Goal: Task Accomplishment & Management: Use online tool/utility

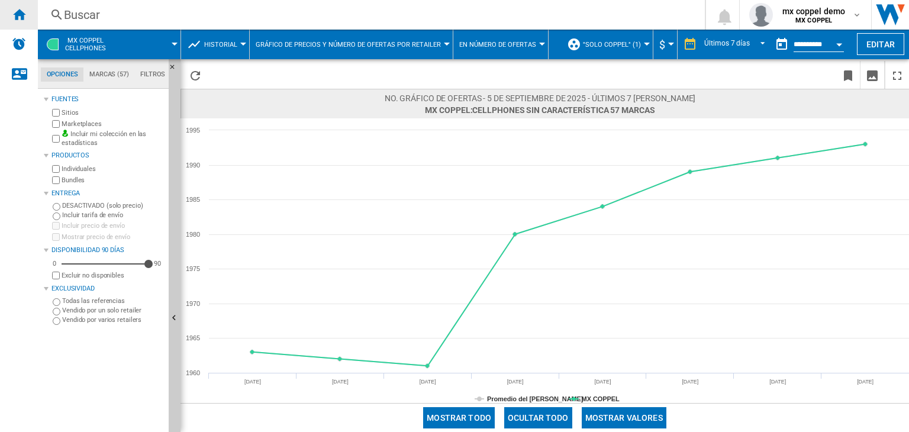
click at [28, 13] on div "Inicio" at bounding box center [19, 15] width 38 height 30
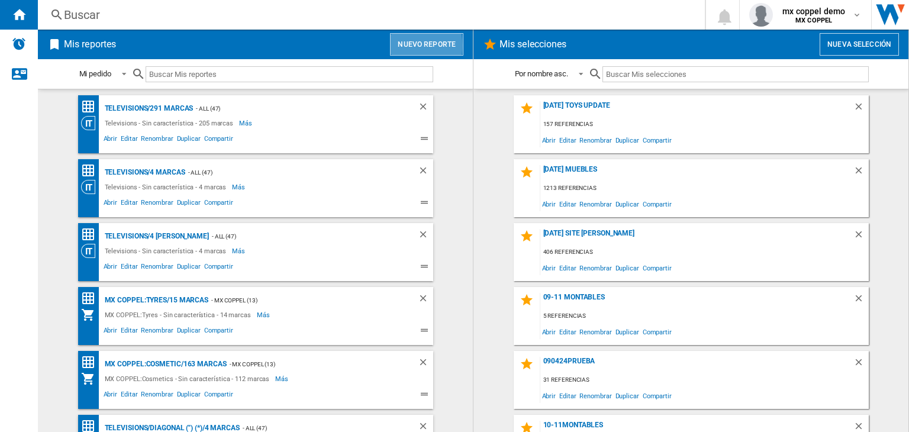
click at [394, 46] on button "Nuevo reporte" at bounding box center [426, 44] width 73 height 22
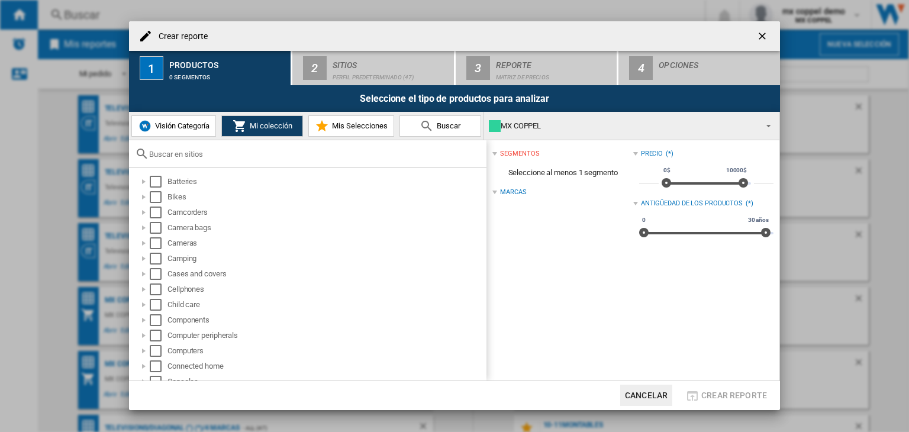
click at [532, 124] on div "MX COPPEL" at bounding box center [622, 126] width 267 height 17
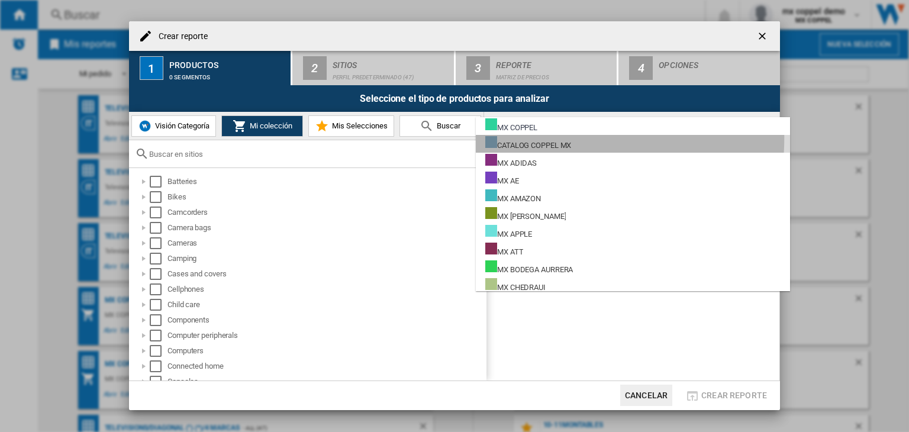
click at [532, 138] on div "CATALOG COPPEL MX" at bounding box center [528, 143] width 86 height 15
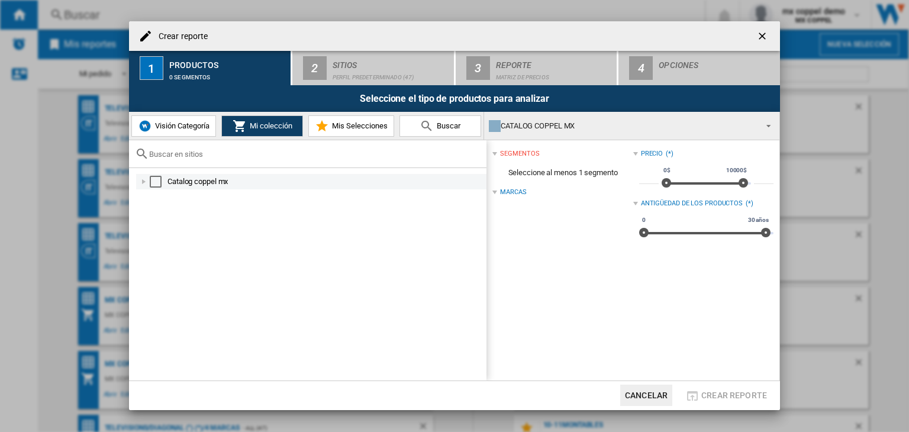
click at [145, 182] on div "Crear reporte ..." at bounding box center [144, 182] width 12 height 12
click at [154, 198] on div "Crear reporte ..." at bounding box center [157, 197] width 12 height 12
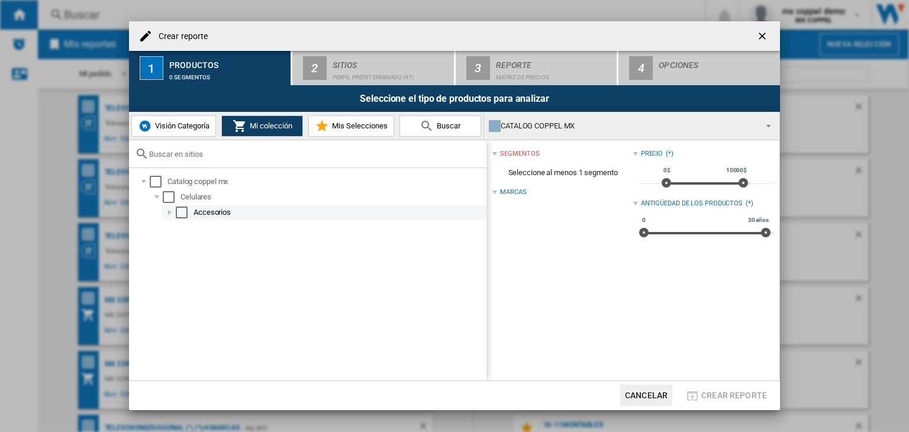
click at [168, 210] on div "Crear reporte ..." at bounding box center [170, 213] width 12 height 12
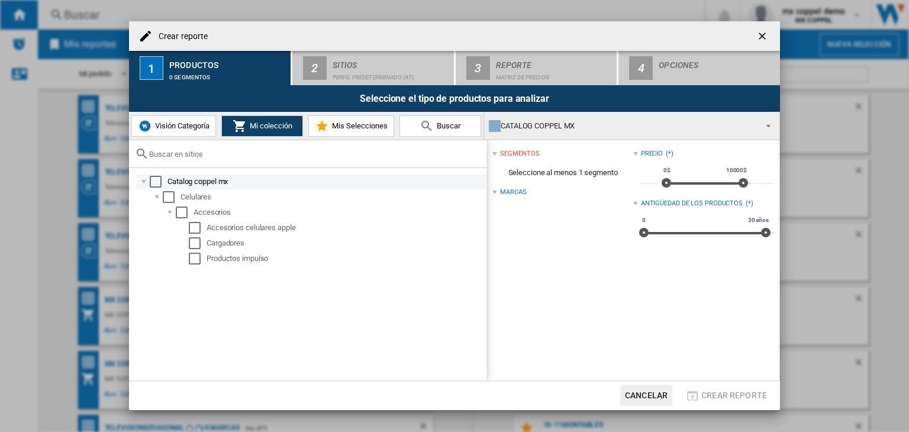
click at [157, 183] on div "Select" at bounding box center [156, 182] width 12 height 12
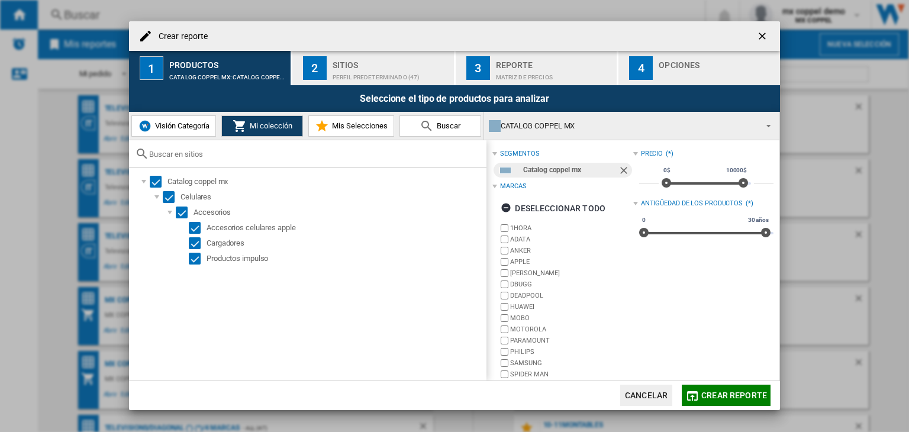
click at [703, 398] on span "Crear reporte" at bounding box center [734, 395] width 66 height 9
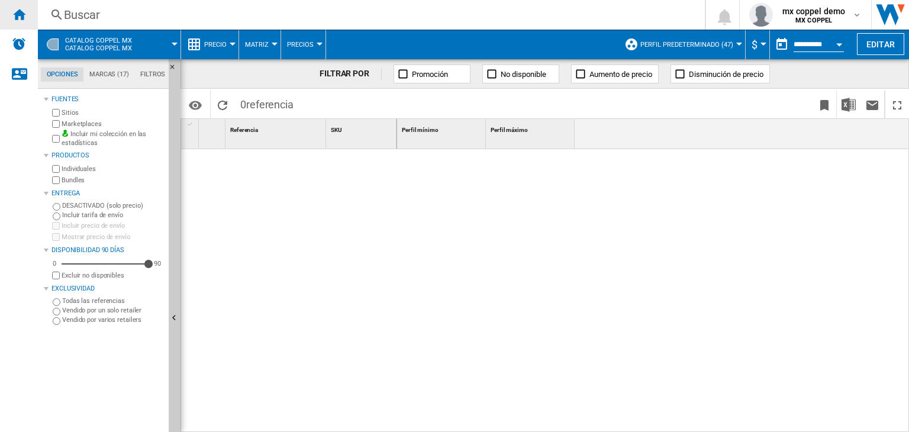
click at [17, 15] on ng-md-icon "Inicio" at bounding box center [19, 14] width 14 height 14
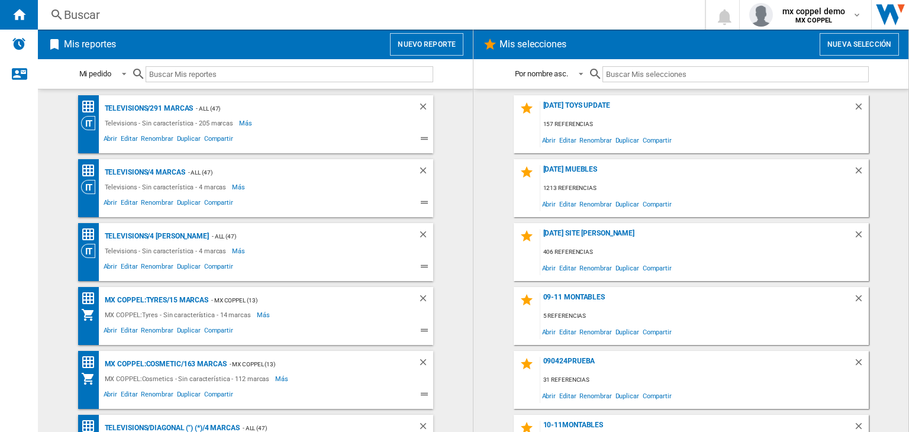
click at [436, 59] on div "Mis reportes Nuevo reporte" at bounding box center [255, 45] width 435 height 30
click at [436, 53] on button "Nuevo reporte" at bounding box center [426, 44] width 73 height 22
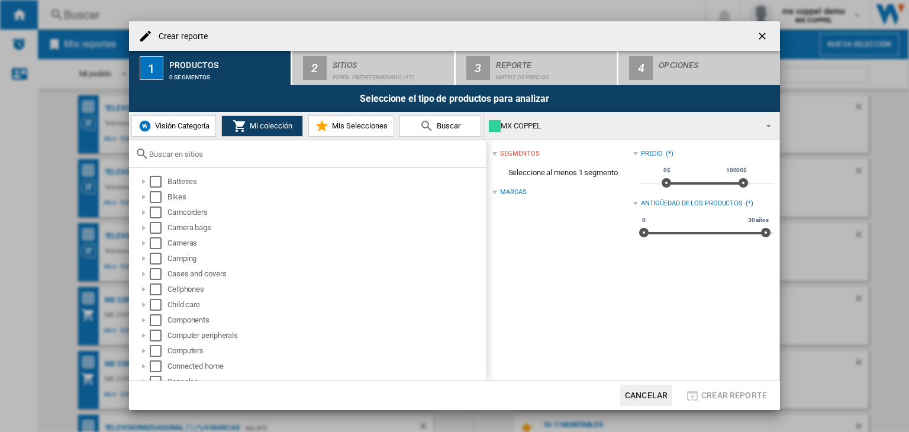
click at [163, 137] on div "Visión Categoría Mi colección Mis Selecciones [GEOGRAPHIC_DATA]" at bounding box center [306, 126] width 355 height 28
click at [175, 127] on span "Visión Categoría" at bounding box center [180, 125] width 57 height 9
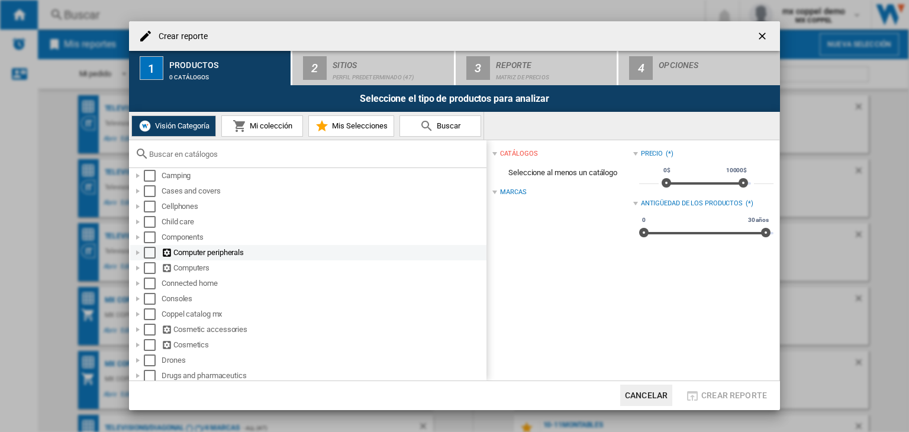
scroll to position [118, 0]
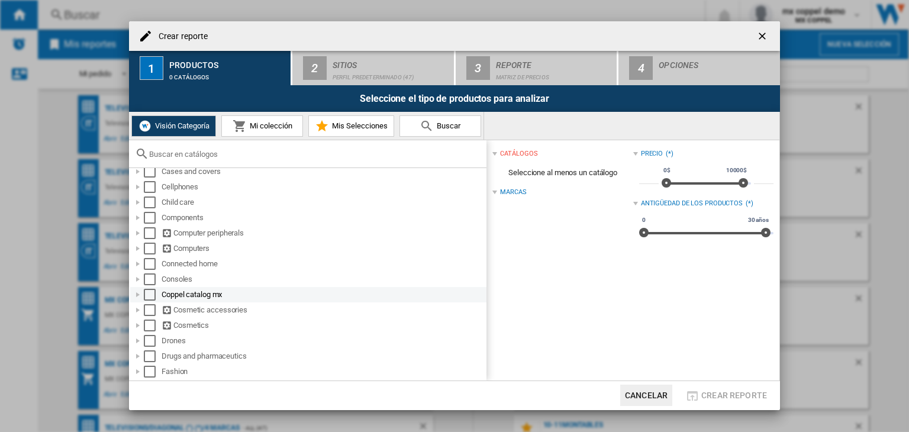
click at [201, 294] on div "Coppel catalog mx" at bounding box center [323, 295] width 323 height 12
click at [150, 291] on div "Select" at bounding box center [150, 295] width 12 height 12
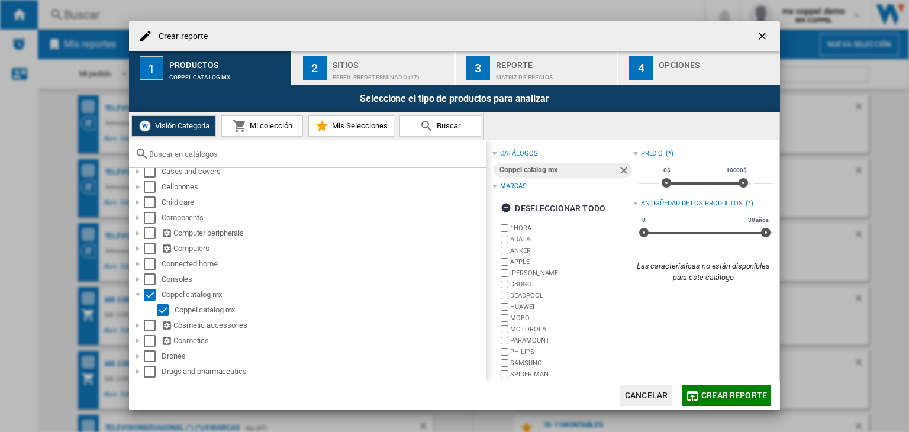
click at [690, 388] on button "Crear reporte" at bounding box center [726, 395] width 89 height 21
